Goal: Find specific page/section: Find specific page/section

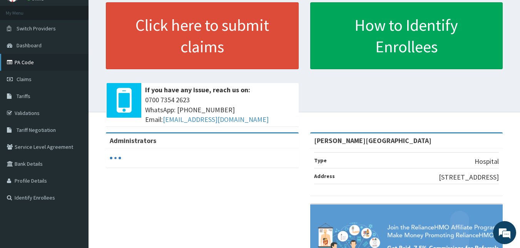
click at [28, 62] on link "PA Code" at bounding box center [44, 62] width 89 height 17
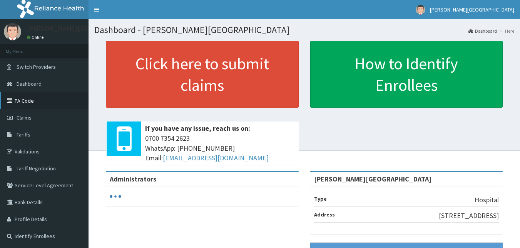
click at [24, 101] on link "PA Code" at bounding box center [44, 100] width 89 height 17
